Goal: Task Accomplishment & Management: Manage account settings

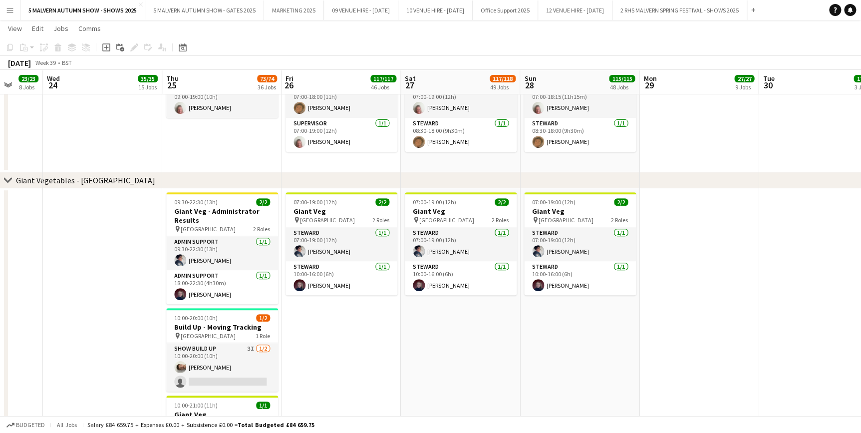
scroll to position [2087, 0]
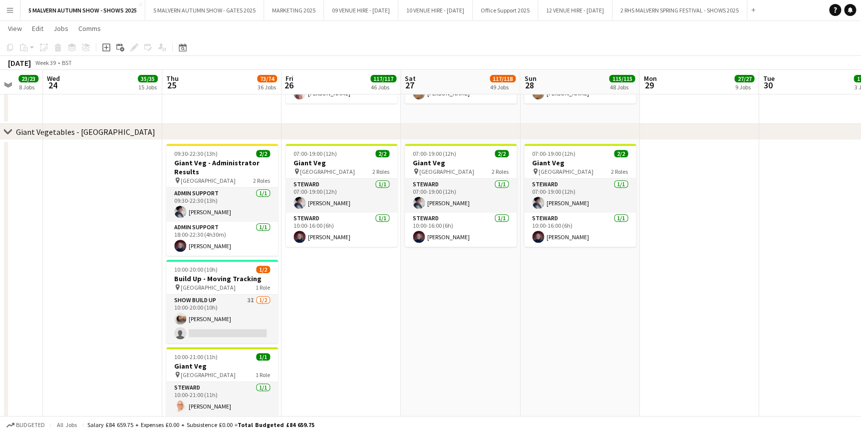
drag, startPoint x: 235, startPoint y: 309, endPoint x: 688, endPoint y: 188, distance: 469.3
click at [235, 309] on app-card-role "Show Build Up 3I 1/2 10:00-20:00 (10h) Jack Kane single-neutral-actions" at bounding box center [222, 318] width 112 height 48
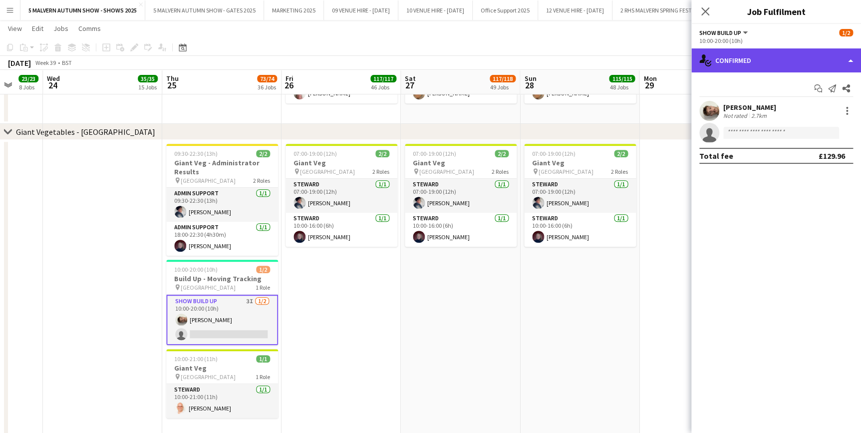
click at [773, 63] on div "single-neutral-actions-check-2 Confirmed" at bounding box center [776, 60] width 170 height 24
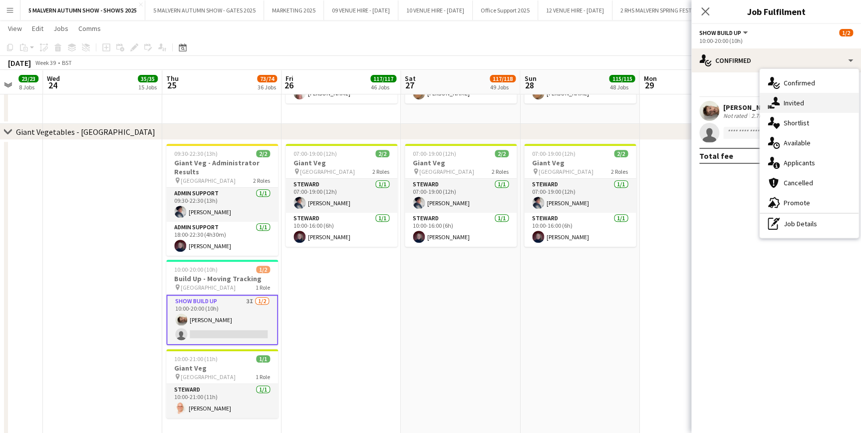
click at [808, 105] on div "single-neutral-actions-share-1 Invited" at bounding box center [809, 103] width 99 height 20
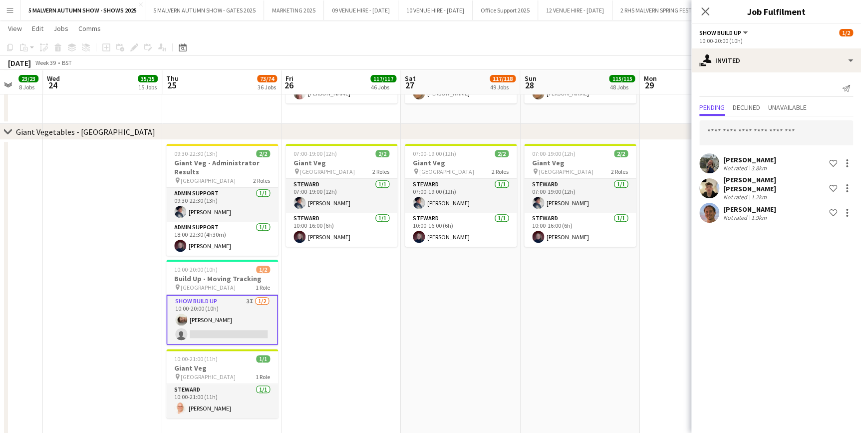
click at [651, 290] on app-date-cell at bounding box center [698, 293] width 119 height 307
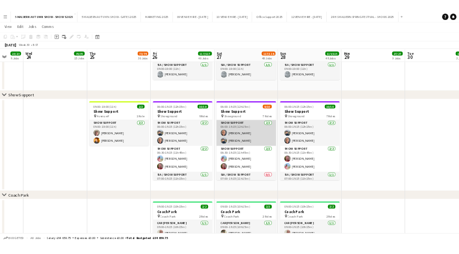
scroll to position [90, 0]
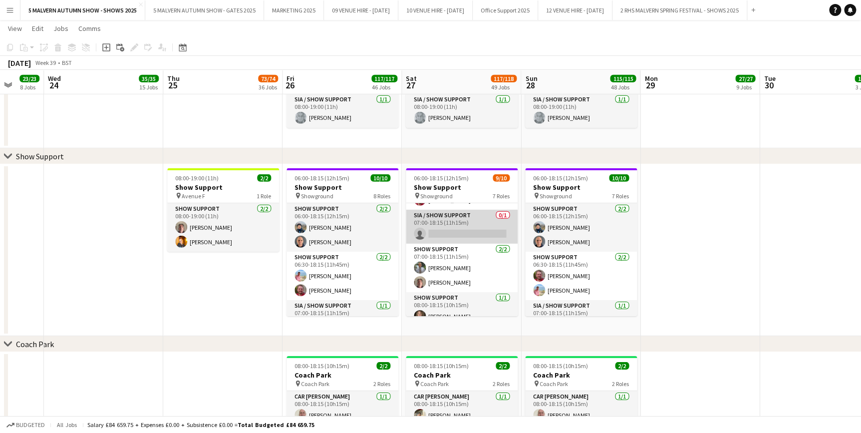
click at [475, 229] on app-card-role "SIA / Show Support 0/1 07:00-18:15 (11h15m) single-neutral-actions" at bounding box center [462, 227] width 112 height 34
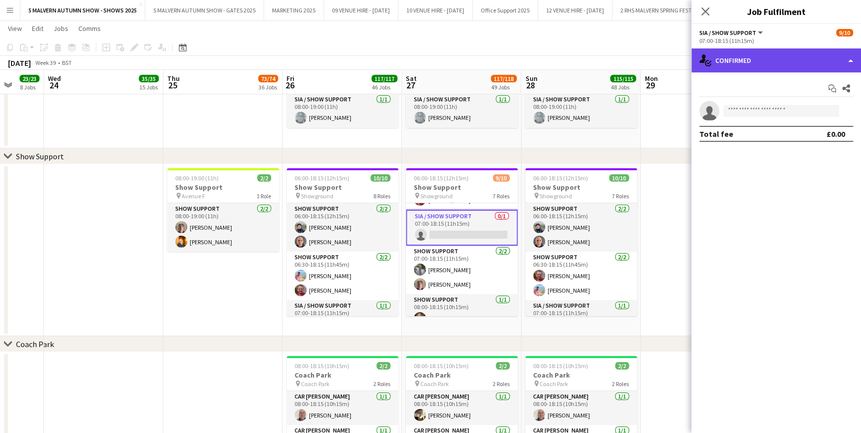
click at [783, 61] on div "single-neutral-actions-check-2 Confirmed" at bounding box center [776, 60] width 170 height 24
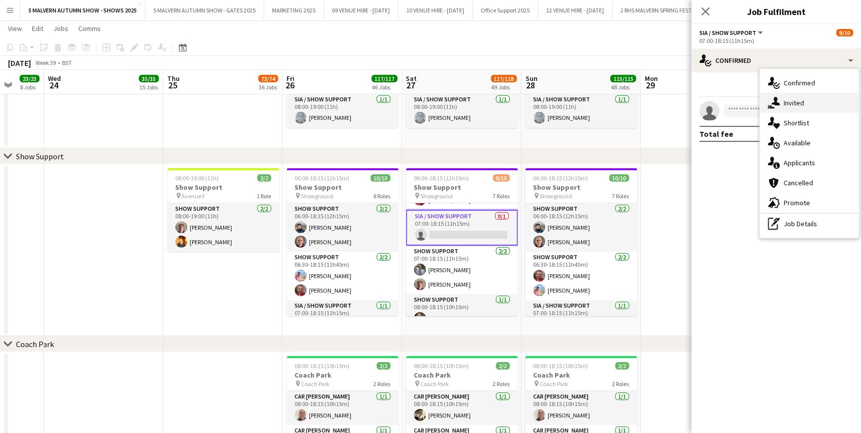
click at [796, 97] on div "single-neutral-actions-share-1 Invited" at bounding box center [809, 103] width 99 height 20
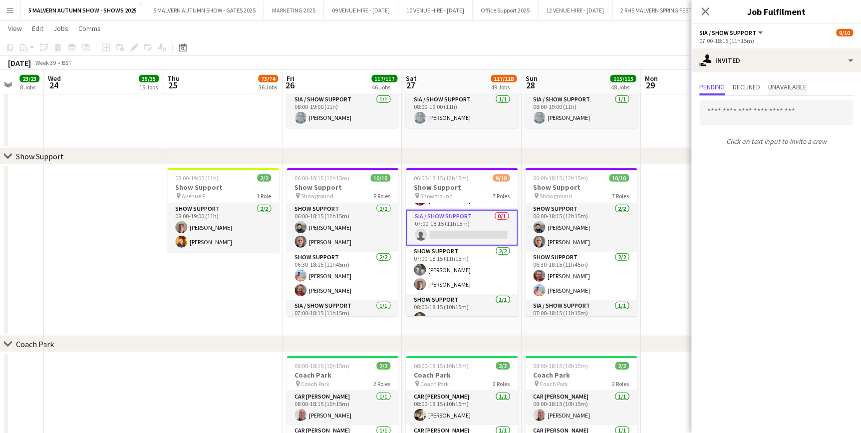
click at [795, 81] on span "Unavailable" at bounding box center [787, 87] width 38 height 15
click at [753, 83] on span "Declined" at bounding box center [746, 86] width 27 height 7
click at [714, 87] on span "Pending" at bounding box center [711, 86] width 25 height 7
click at [660, 130] on app-date-cell at bounding box center [699, 97] width 119 height 103
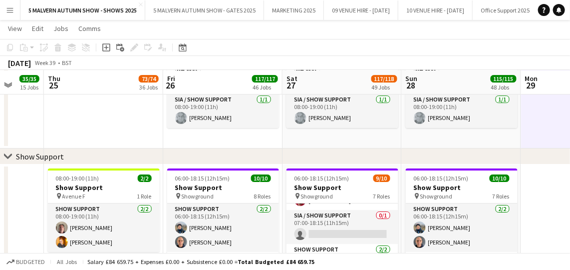
scroll to position [0, 321]
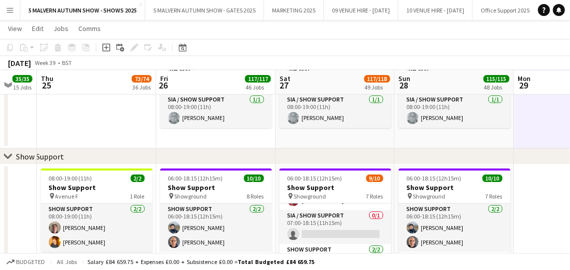
drag, startPoint x: 450, startPoint y: 71, endPoint x: 403, endPoint y: 82, distance: 48.2
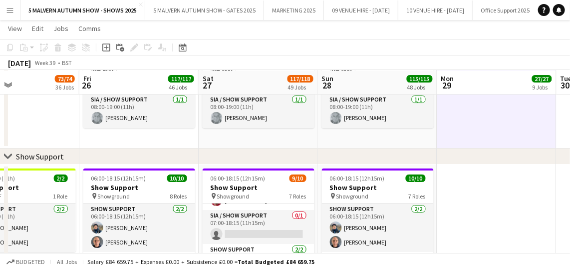
drag, startPoint x: 444, startPoint y: 82, endPoint x: 360, endPoint y: 132, distance: 97.6
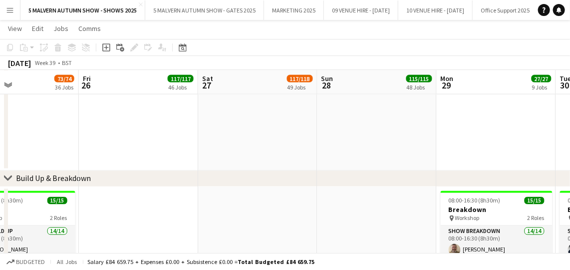
scroll to position [680, 0]
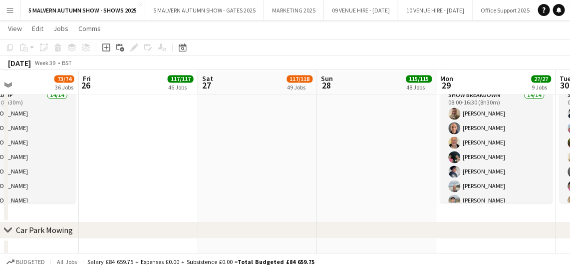
click at [299, 183] on app-date-cell at bounding box center [257, 136] width 119 height 172
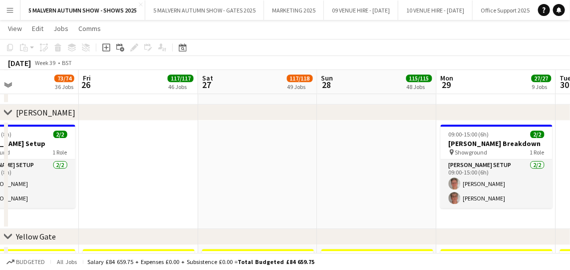
scroll to position [1089, 0]
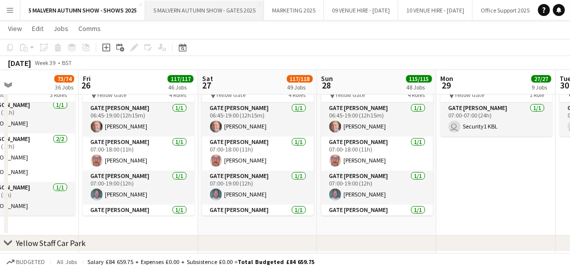
click at [173, 12] on button "5 MALVERN AUTUMN SHOW - GATES 2025 Close" at bounding box center [204, 9] width 119 height 19
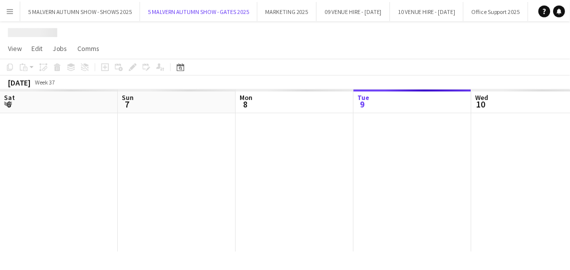
scroll to position [0, 239]
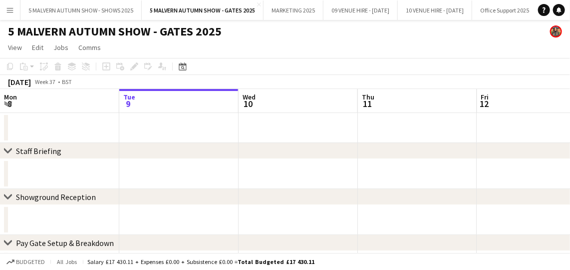
click at [293, 144] on div "chevron-right Staff Briefing" at bounding box center [285, 151] width 570 height 16
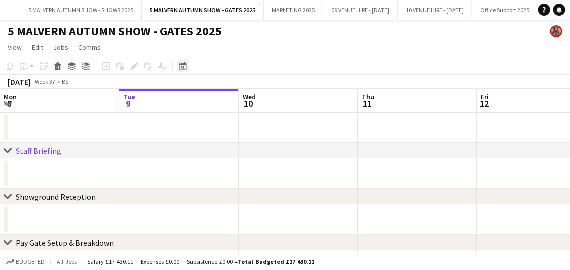
click at [180, 64] on icon at bounding box center [182, 66] width 7 height 8
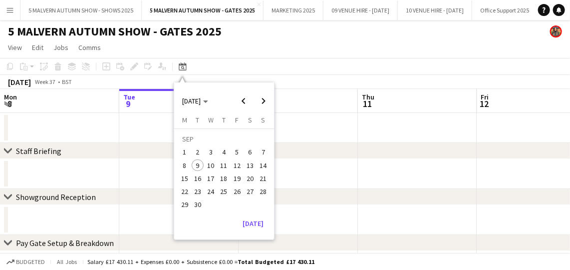
click at [239, 190] on span "26" at bounding box center [237, 191] width 12 height 12
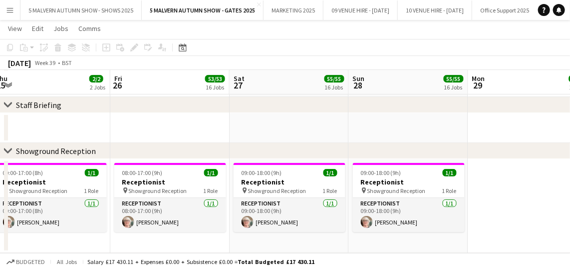
scroll to position [0, 373]
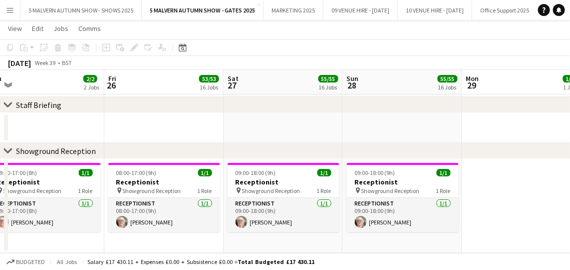
drag, startPoint x: 313, startPoint y: 77, endPoint x: 283, endPoint y: 84, distance: 30.7
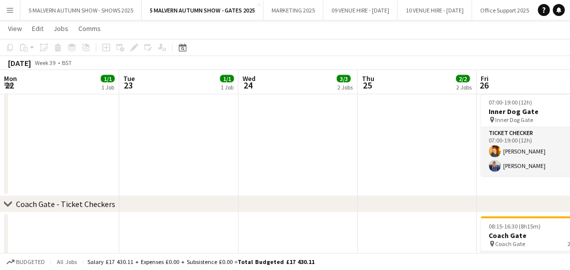
scroll to position [0, 249]
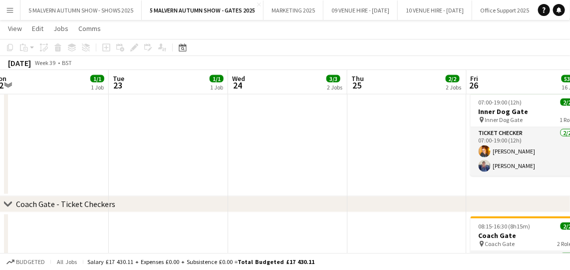
drag, startPoint x: 402, startPoint y: 74, endPoint x: 155, endPoint y: 82, distance: 247.7
drag, startPoint x: 386, startPoint y: 76, endPoint x: 305, endPoint y: 87, distance: 81.6
click at [305, 87] on div "chevron-right Inner Dog Gate" at bounding box center [285, 80] width 570 height 16
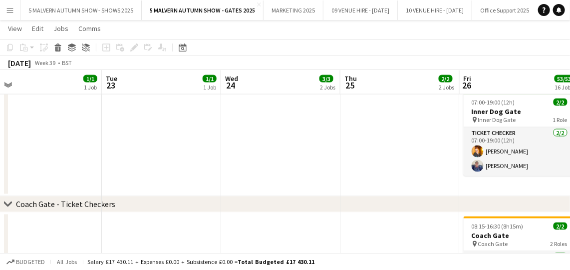
drag, startPoint x: 401, startPoint y: 82, endPoint x: 344, endPoint y: 77, distance: 56.6
drag, startPoint x: 390, startPoint y: 78, endPoint x: 323, endPoint y: 78, distance: 66.4
click at [303, 78] on div "chevron-right Inner Dog Gate" at bounding box center [285, 80] width 570 height 16
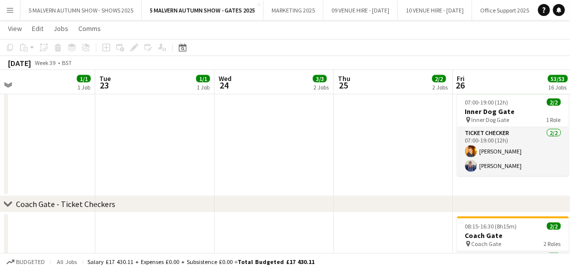
drag, startPoint x: 362, startPoint y: 78, endPoint x: 351, endPoint y: 77, distance: 11.0
drag, startPoint x: 386, startPoint y: 79, endPoint x: 378, endPoint y: 76, distance: 8.4
click at [293, 79] on div "chevron-right Inner Dog Gate" at bounding box center [285, 80] width 570 height 16
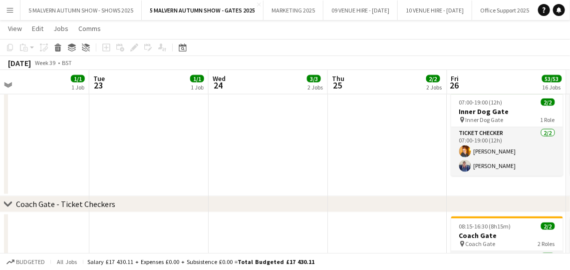
drag, startPoint x: 393, startPoint y: 76, endPoint x: 330, endPoint y: 74, distance: 62.9
drag, startPoint x: 371, startPoint y: 74, endPoint x: 307, endPoint y: 69, distance: 64.1
click at [292, 72] on div "chevron-right Inner Dog Gate" at bounding box center [285, 80] width 570 height 16
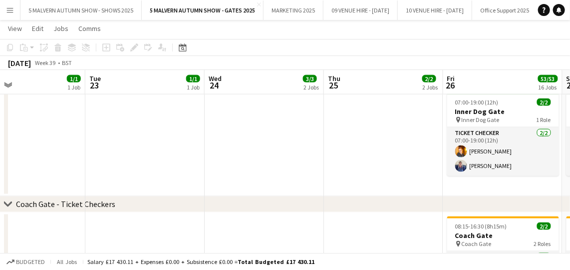
drag, startPoint x: 350, startPoint y: 70, endPoint x: 322, endPoint y: 78, distance: 28.6
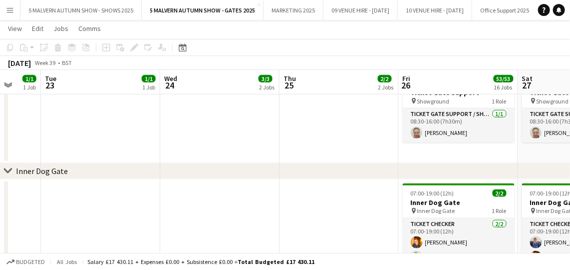
scroll to position [0, 294]
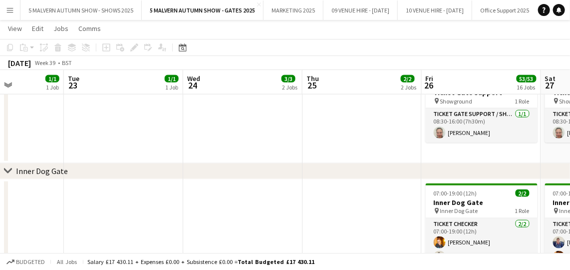
drag, startPoint x: 464, startPoint y: 79, endPoint x: 442, endPoint y: 79, distance: 21.5
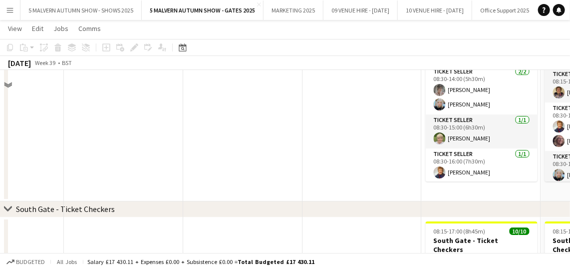
scroll to position [1224, 0]
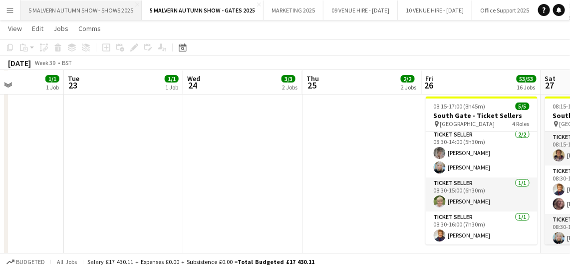
click at [115, 6] on button "5 MALVERN AUTUMN SHOW - SHOWS 2025 Close" at bounding box center [80, 9] width 121 height 19
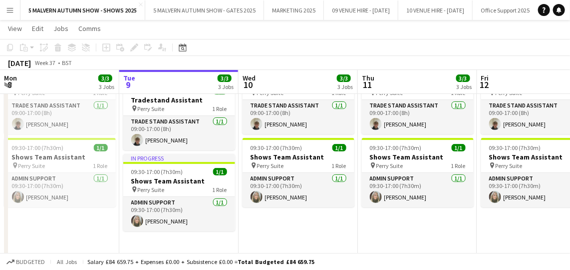
scroll to position [136, 0]
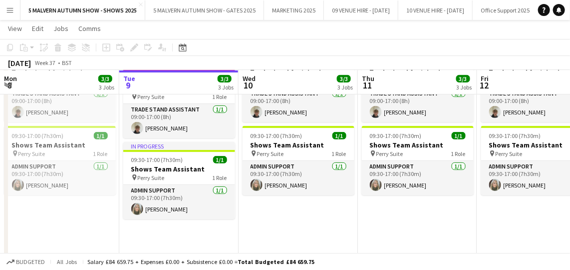
click at [425, 60] on div "September 2025 Week 37 • BST" at bounding box center [285, 63] width 570 height 14
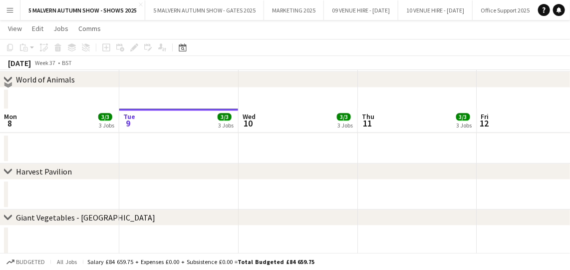
scroll to position [1043, 0]
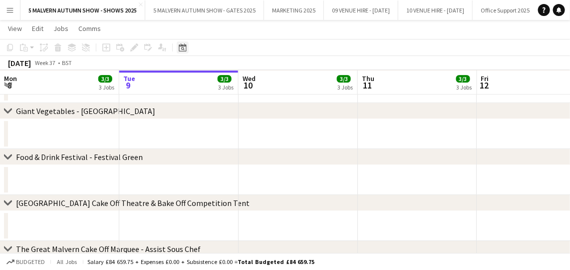
click at [186, 43] on div "Date picker" at bounding box center [183, 47] width 12 height 12
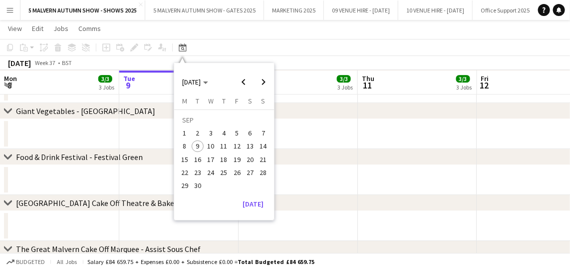
click at [223, 172] on span "25" at bounding box center [224, 172] width 12 height 12
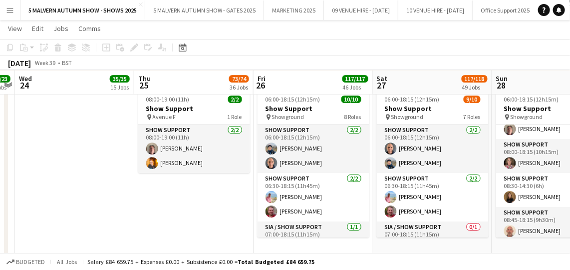
scroll to position [0, 349]
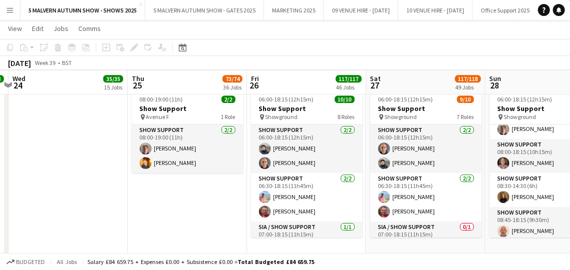
drag, startPoint x: 402, startPoint y: 80, endPoint x: 283, endPoint y: 79, distance: 119.3
drag, startPoint x: 343, startPoint y: 81, endPoint x: 414, endPoint y: 89, distance: 71.3
click at [276, 77] on div "chevron-right Show Support" at bounding box center [285, 77] width 570 height 16
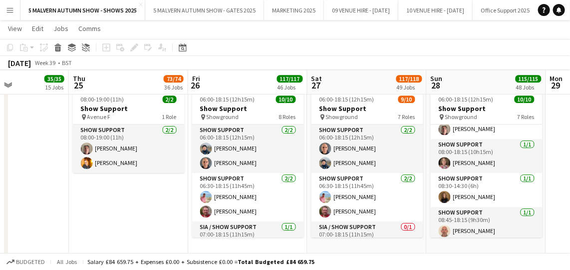
drag, startPoint x: 415, startPoint y: 89, endPoint x: 358, endPoint y: 89, distance: 56.9
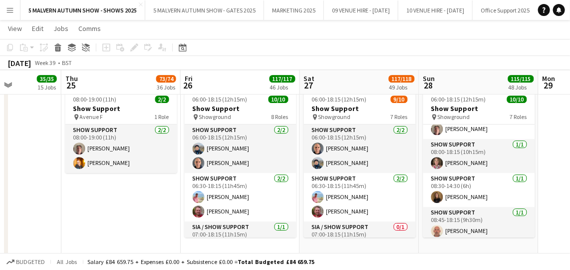
scroll to position [0, 419]
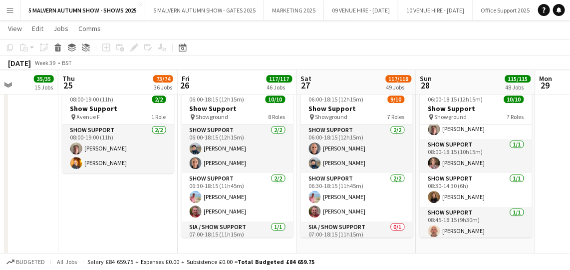
drag, startPoint x: 447, startPoint y: 77, endPoint x: 411, endPoint y: 83, distance: 35.9
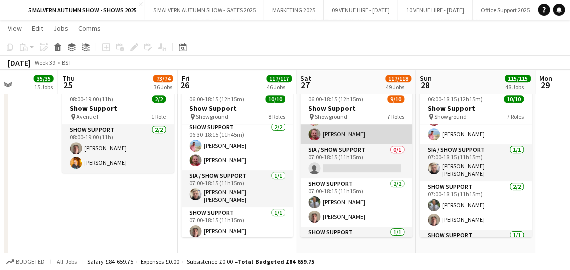
scroll to position [31, 0]
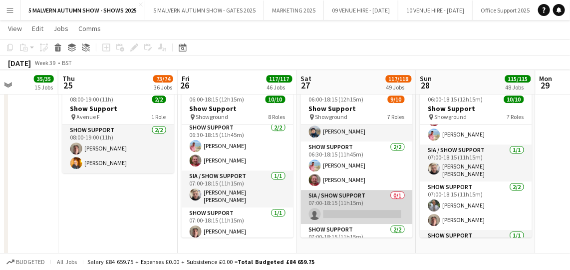
click at [376, 191] on app-card-role "SIA / Show Support 0/1 07:00-18:15 (11h15m) single-neutral-actions" at bounding box center [357, 207] width 112 height 34
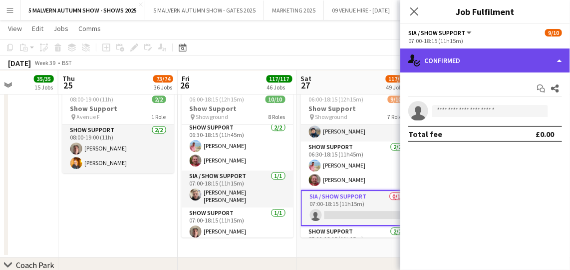
click at [434, 64] on div "single-neutral-actions-check-2 Confirmed" at bounding box center [485, 60] width 170 height 24
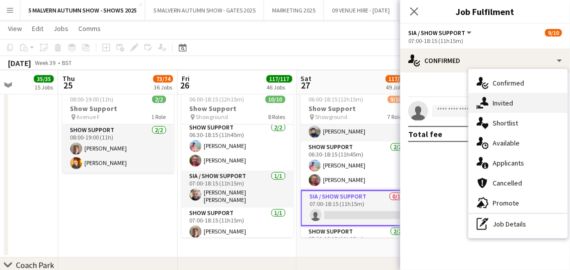
click at [493, 103] on span "Invited" at bounding box center [503, 102] width 20 height 9
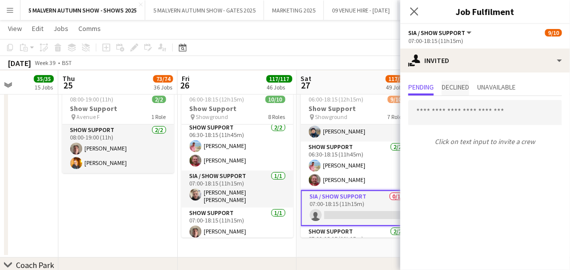
click at [457, 86] on span "Declined" at bounding box center [455, 86] width 27 height 7
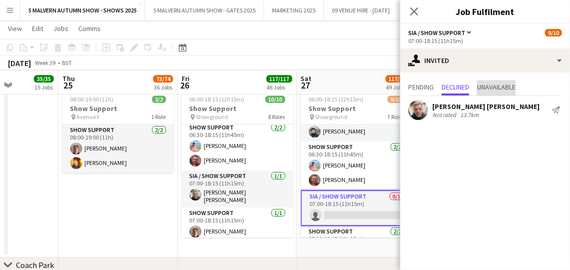
click at [491, 87] on span "Unavailable" at bounding box center [496, 86] width 38 height 7
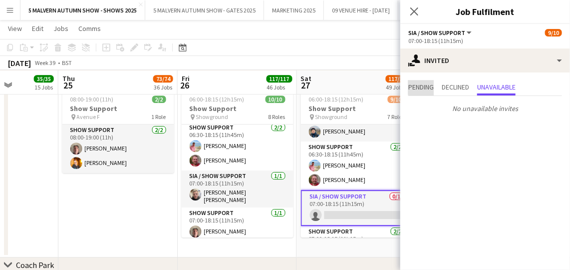
click at [431, 87] on span "Pending" at bounding box center [420, 86] width 25 height 7
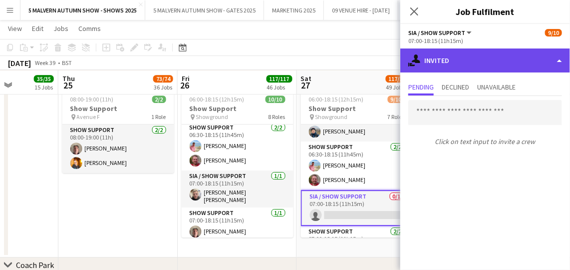
click at [431, 64] on div "single-neutral-actions-share-1 Invited" at bounding box center [485, 60] width 170 height 24
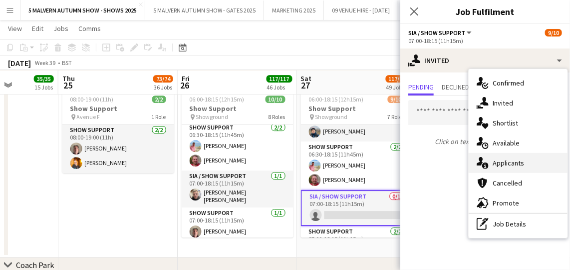
click at [508, 159] on span "Applicants" at bounding box center [508, 162] width 31 height 9
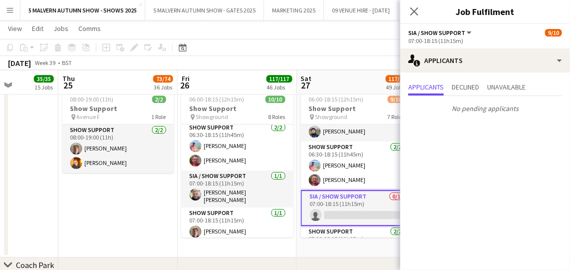
click at [358, 58] on div "September 2025 Week 39 • BST" at bounding box center [285, 63] width 570 height 14
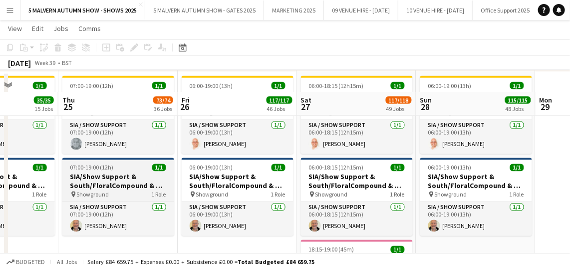
scroll to position [4673, 0]
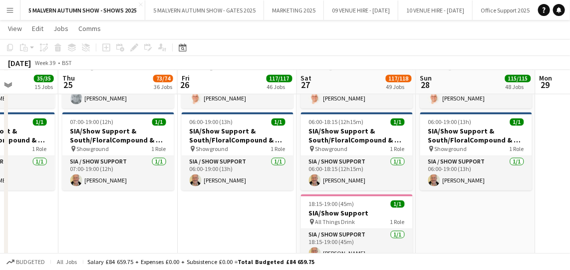
drag, startPoint x: 460, startPoint y: 216, endPoint x: 427, endPoint y: 204, distance: 35.2
click at [460, 216] on app-date-cell "06:00-19:00 (13h) 1/1 SIA/Show Support & Harvest Compound & 5 MPH Speed Limit p…" at bounding box center [475, 192] width 119 height 332
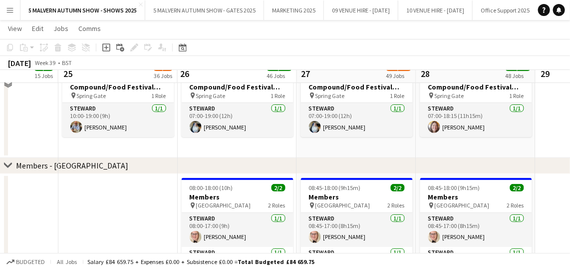
scroll to position [4128, 0]
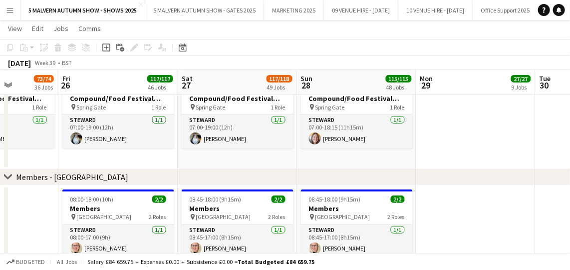
drag, startPoint x: 248, startPoint y: 69, endPoint x: 199, endPoint y: 78, distance: 49.1
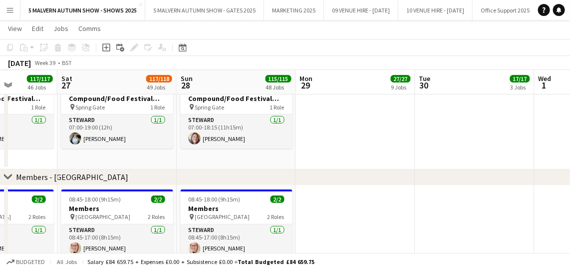
drag, startPoint x: 199, startPoint y: 78, endPoint x: 159, endPoint y: 76, distance: 40.5
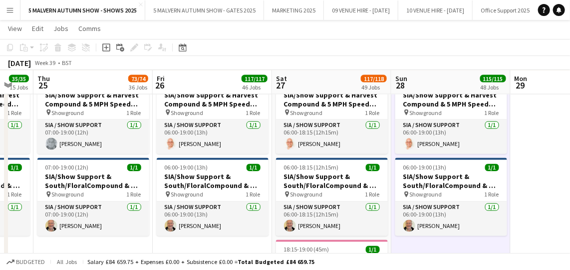
scroll to position [0, 204]
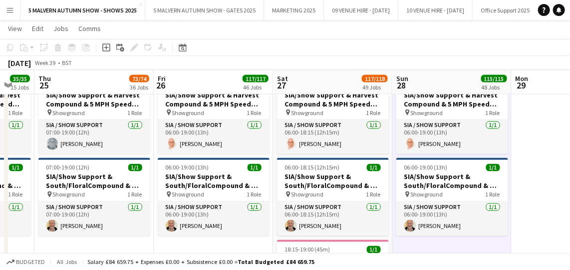
drag, startPoint x: 225, startPoint y: 83, endPoint x: 328, endPoint y: 79, distance: 103.4
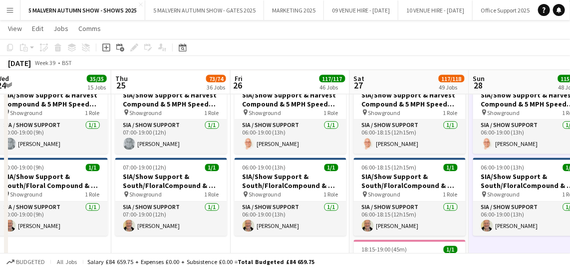
scroll to position [0, 374]
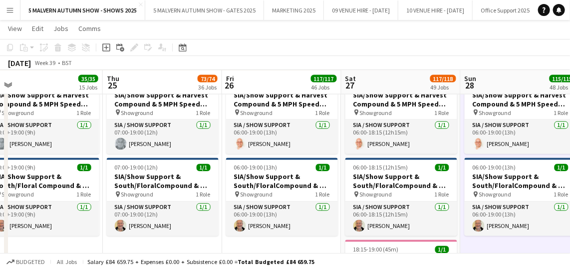
drag, startPoint x: 274, startPoint y: 76, endPoint x: 280, endPoint y: 86, distance: 12.2
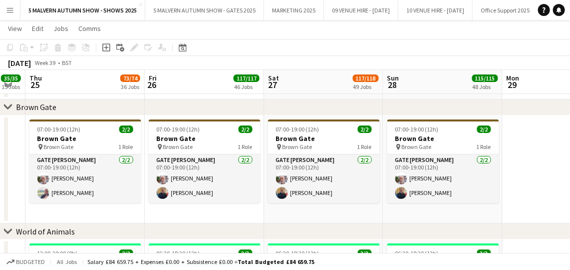
scroll to position [0, 332]
drag, startPoint x: 255, startPoint y: 86, endPoint x: 177, endPoint y: 93, distance: 77.6
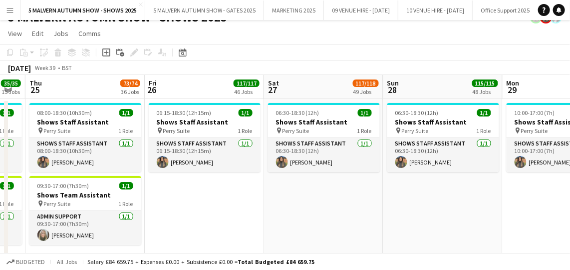
scroll to position [0, 0]
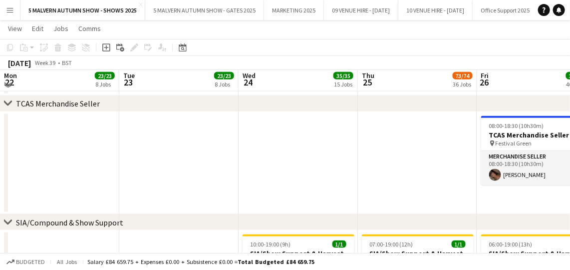
scroll to position [4467, 0]
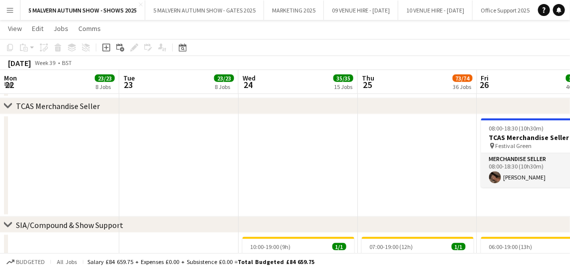
drag, startPoint x: 286, startPoint y: 80, endPoint x: 225, endPoint y: 76, distance: 61.6
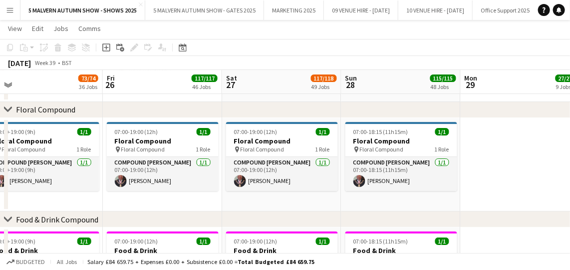
scroll to position [0, 377]
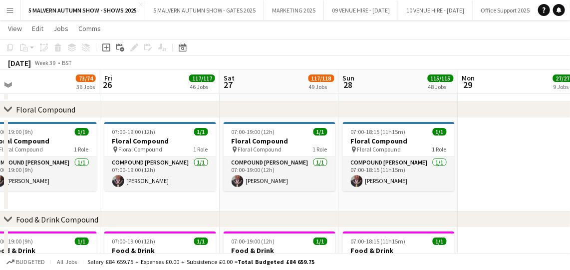
drag, startPoint x: 429, startPoint y: 79, endPoint x: 247, endPoint y: 80, distance: 182.2
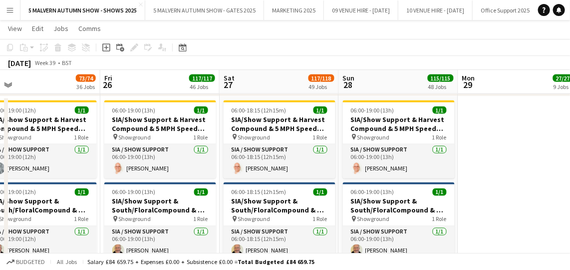
scroll to position [0, 281]
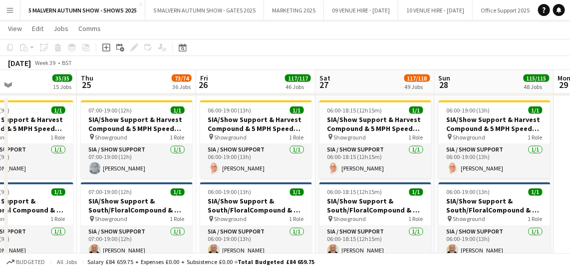
drag, startPoint x: 328, startPoint y: 75, endPoint x: 511, endPoint y: 91, distance: 183.4
drag, startPoint x: 350, startPoint y: 83, endPoint x: 451, endPoint y: 85, distance: 100.8
click at [451, 85] on div "chevron-right SIA/Compound & Show Support" at bounding box center [285, 88] width 570 height 16
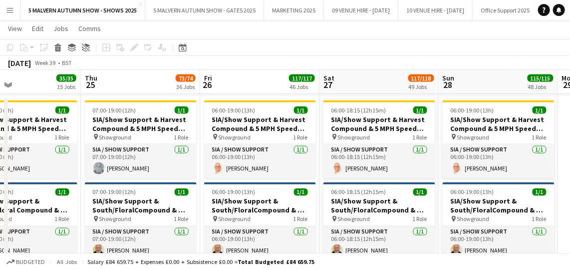
drag, startPoint x: 373, startPoint y: 85, endPoint x: 424, endPoint y: 84, distance: 50.9
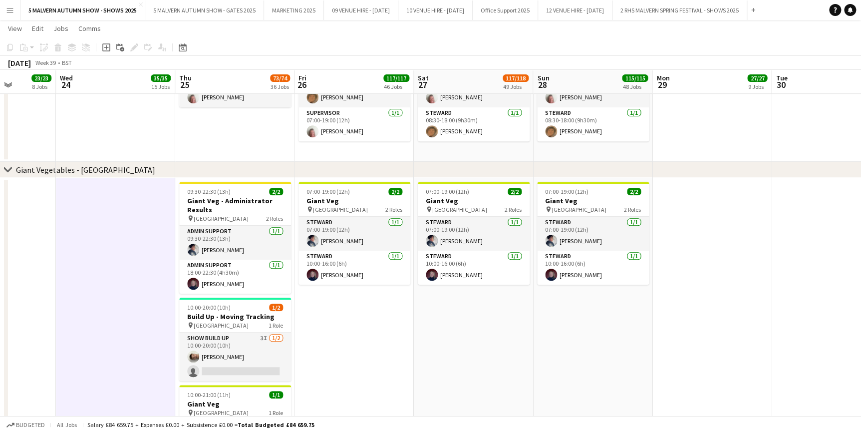
scroll to position [77, 0]
